Goal: Share content: Share content

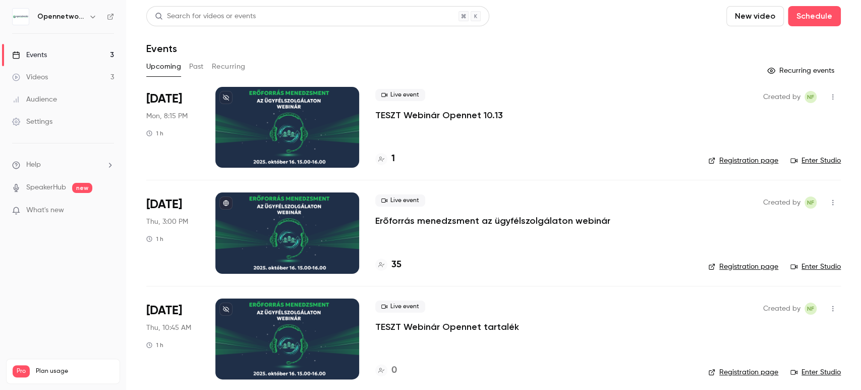
click at [195, 66] on button "Past" at bounding box center [196, 67] width 15 height 16
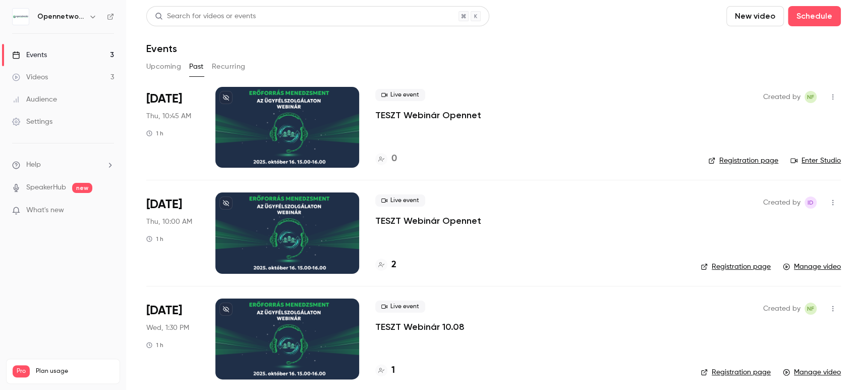
click at [155, 61] on button "Upcoming" at bounding box center [163, 67] width 35 height 16
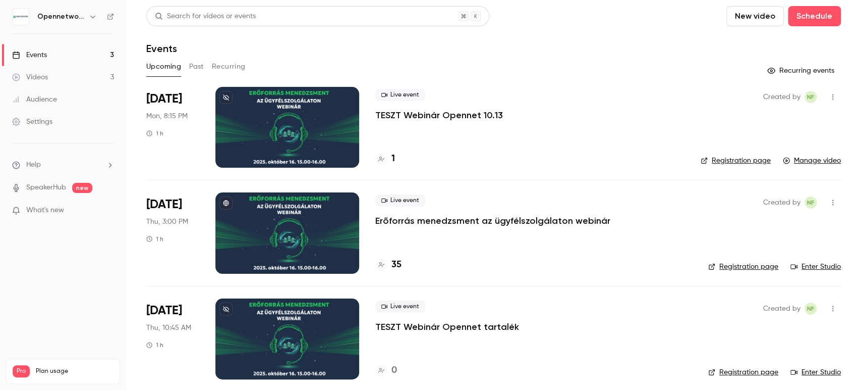
click at [44, 74] on div "Videos" at bounding box center [30, 77] width 36 height 10
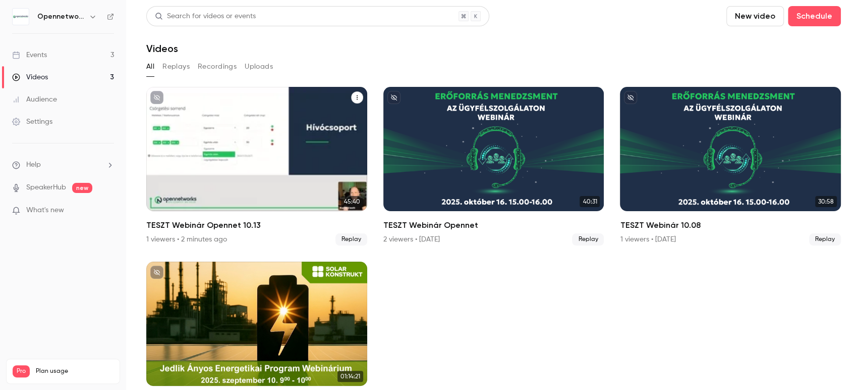
click at [277, 155] on div "TESZT Webinár Opennet 10.13" at bounding box center [256, 149] width 221 height 124
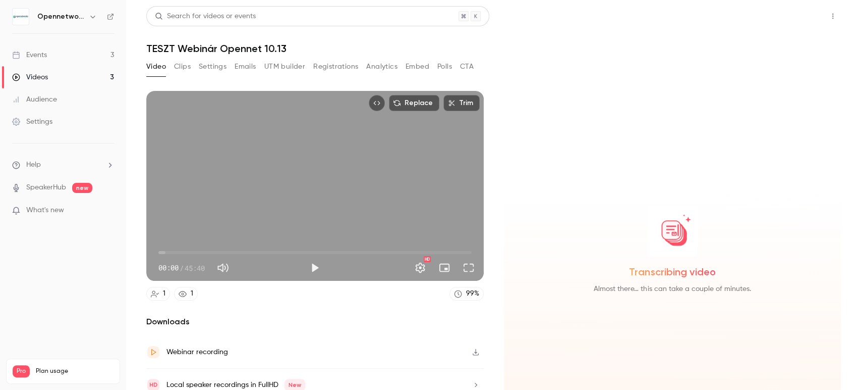
click at [784, 22] on button "Share" at bounding box center [797, 16] width 40 height 20
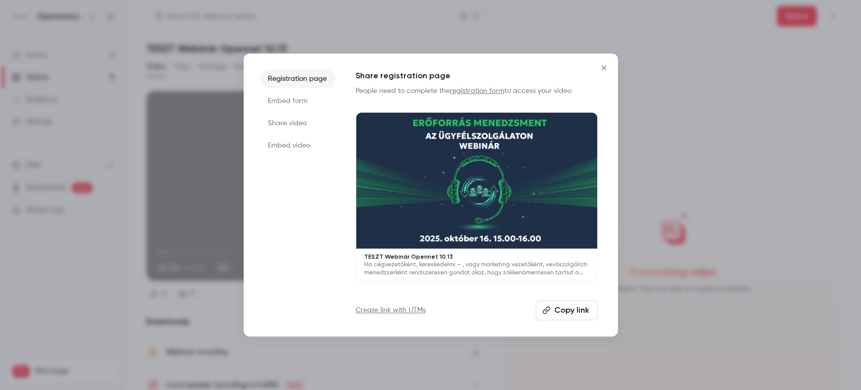
click at [295, 123] on li "Share video" at bounding box center [298, 123] width 76 height 18
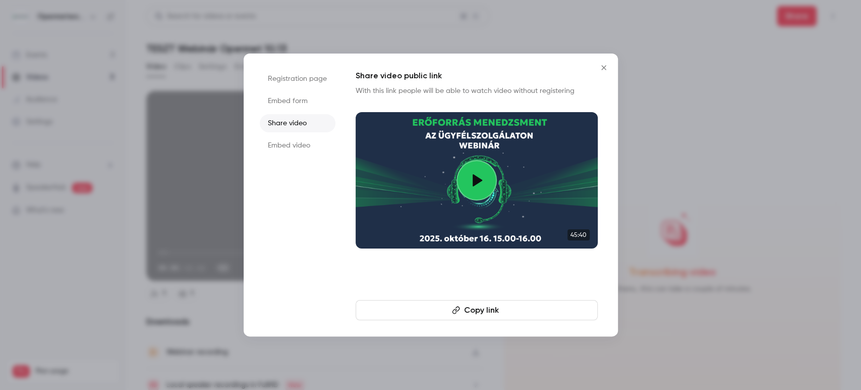
click at [462, 306] on button "Copy link" at bounding box center [477, 310] width 242 height 20
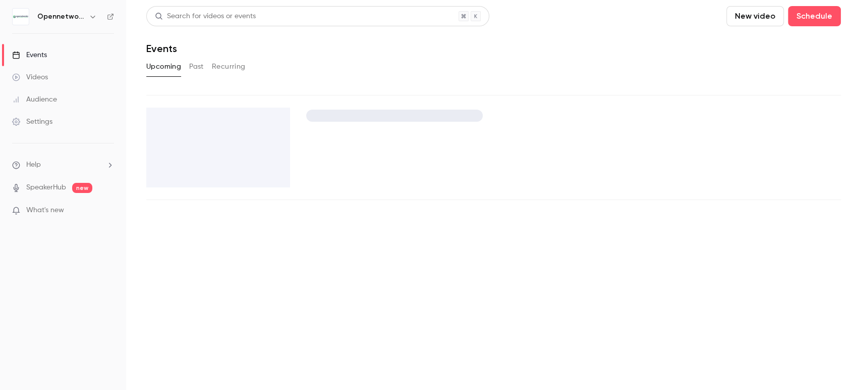
drag, startPoint x: 42, startPoint y: 75, endPoint x: 54, endPoint y: 79, distance: 12.8
click at [42, 75] on div "Videos" at bounding box center [30, 77] width 36 height 10
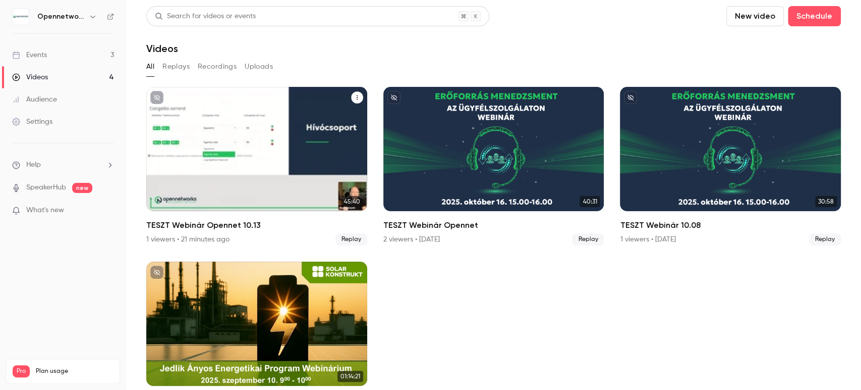
click at [276, 167] on div "TESZT Webinár Opennet 10.13" at bounding box center [256, 149] width 221 height 124
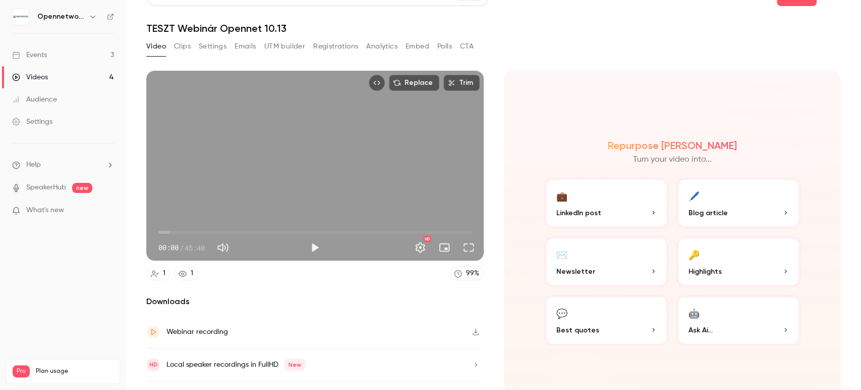
scroll to position [40, 0]
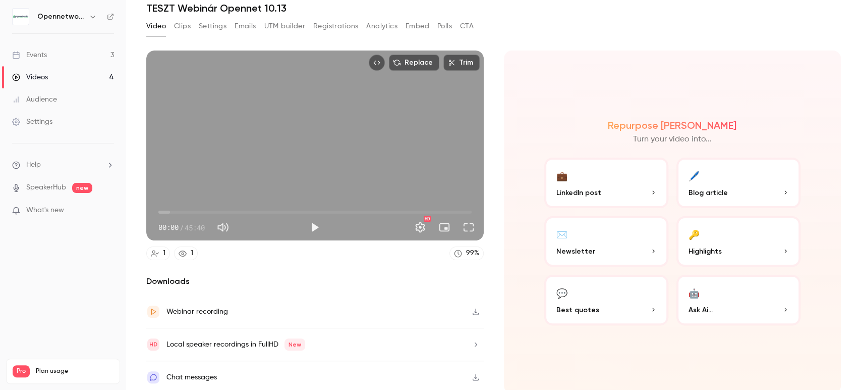
click at [473, 308] on icon "button" at bounding box center [476, 311] width 6 height 7
